Goal: Browse casually: Explore the website without a specific task or goal

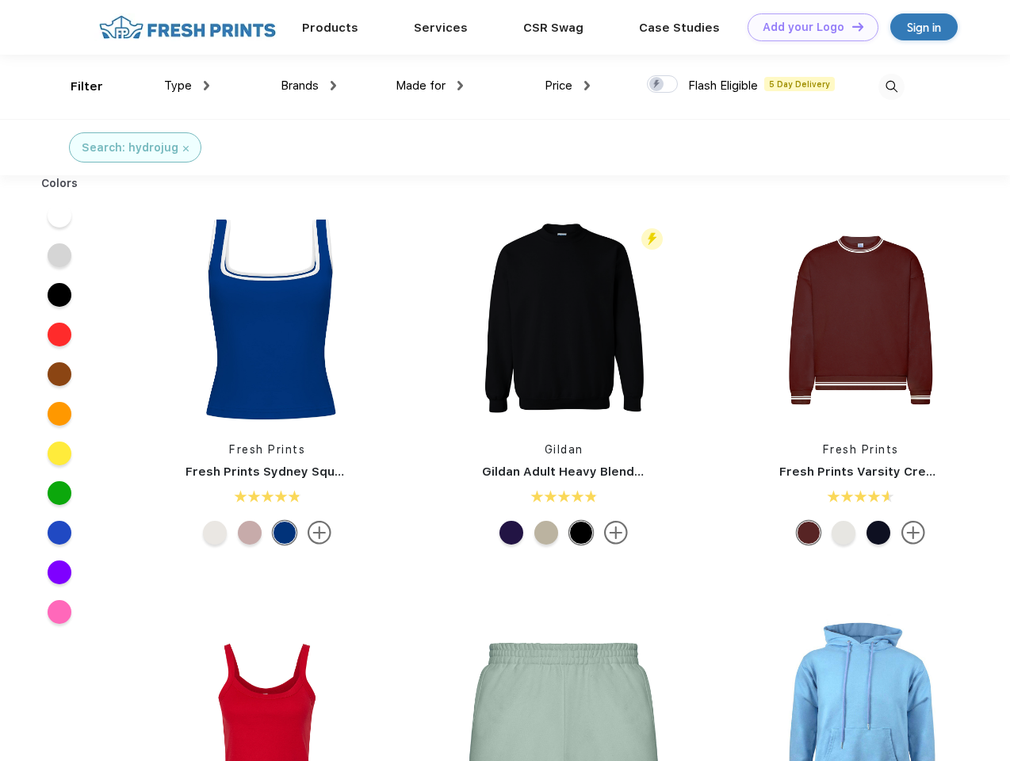
click at [807, 27] on link "Add your Logo Design Tool" at bounding box center [813, 27] width 131 height 28
click at [0, 0] on div "Design Tool" at bounding box center [0, 0] width 0 height 0
click at [851, 26] on link "Add your Logo Design Tool" at bounding box center [813, 27] width 131 height 28
click at [76, 86] on div "Filter" at bounding box center [87, 87] width 33 height 18
click at [187, 86] on span "Type" at bounding box center [178, 86] width 28 height 14
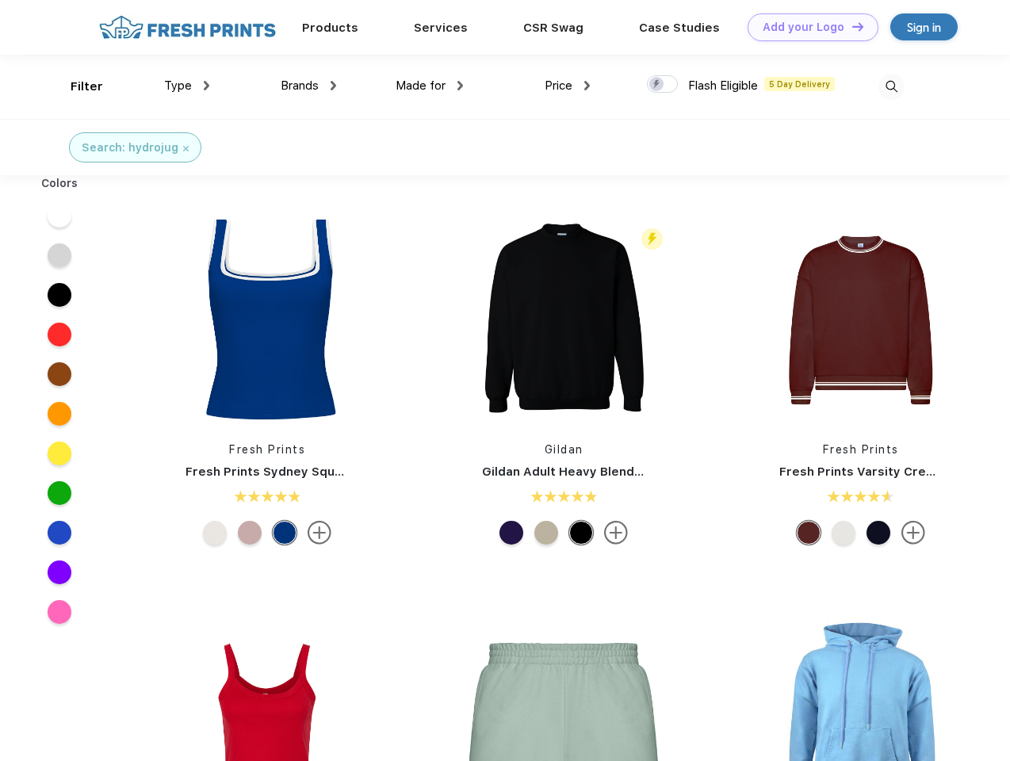
click at [309, 86] on span "Brands" at bounding box center [300, 86] width 38 height 14
click at [430, 86] on span "Made for" at bounding box center [421, 86] width 50 height 14
click at [568, 86] on span "Price" at bounding box center [559, 86] width 28 height 14
click at [663, 85] on div at bounding box center [662, 83] width 31 height 17
click at [657, 85] on input "checkbox" at bounding box center [652, 80] width 10 height 10
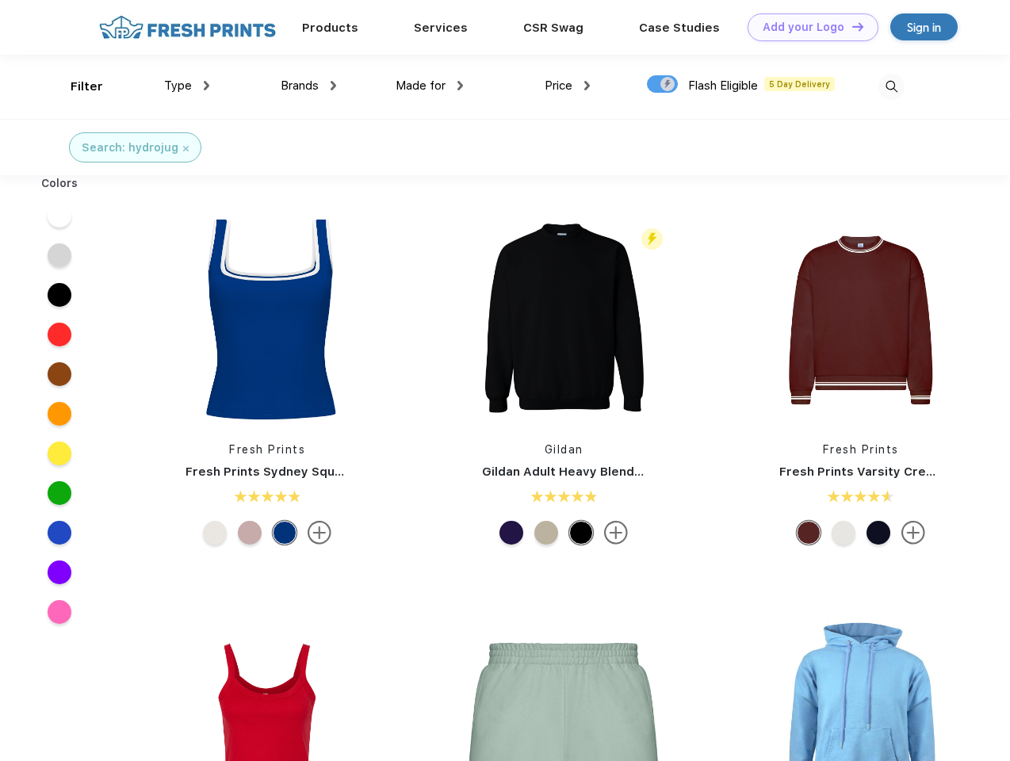
click at [891, 86] on img at bounding box center [892, 87] width 26 height 26
